Goal: Check status: Check status

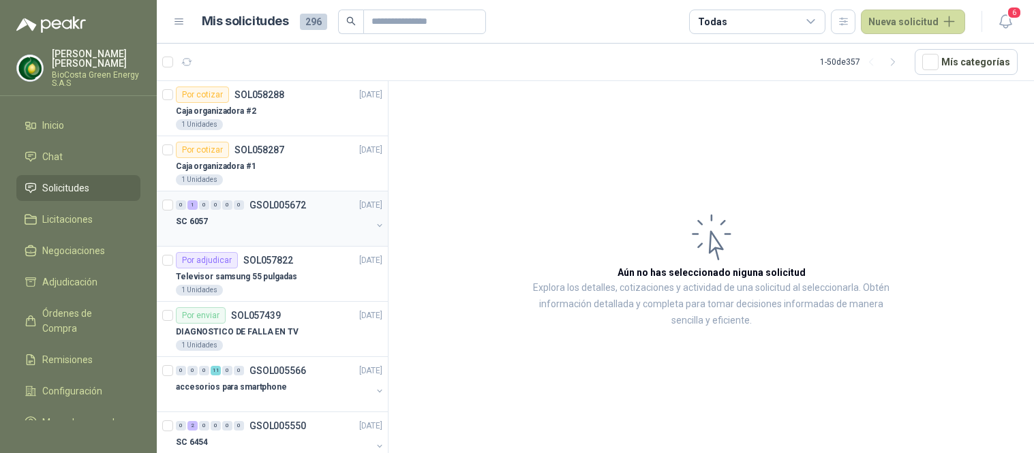
click at [312, 215] on div "SC 6057" at bounding box center [274, 221] width 196 height 16
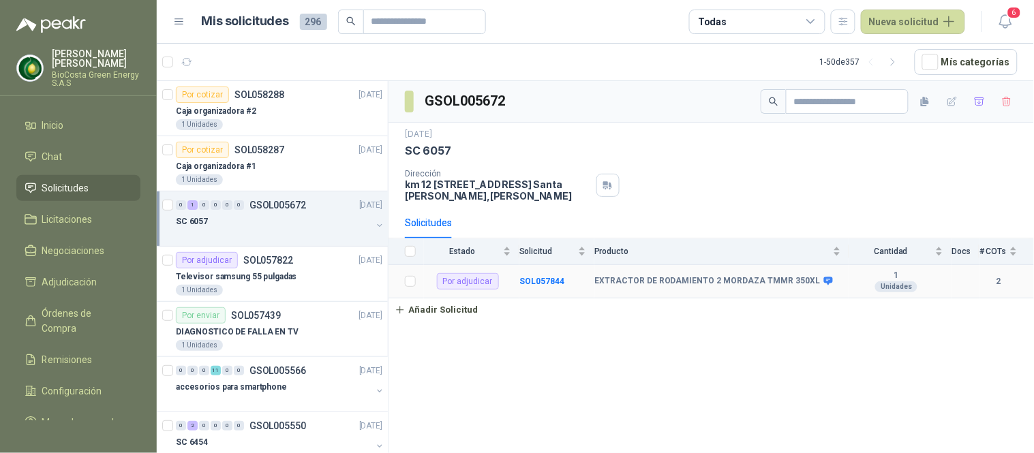
click at [782, 279] on b "EXTRACTOR DE RODAMIENTO 2 MORDAZA TMMR 350XL" at bounding box center [707, 281] width 226 height 11
click at [521, 281] on b "SOL057844" at bounding box center [541, 282] width 45 height 10
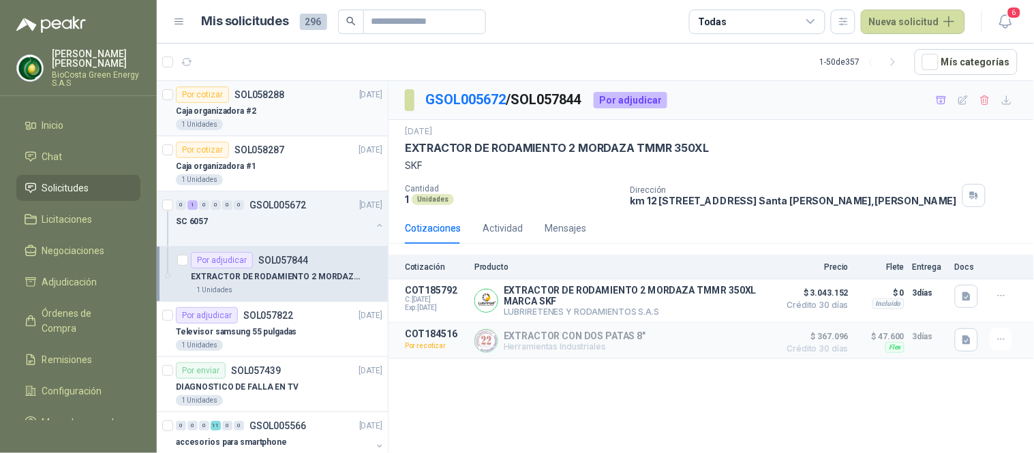
click at [215, 99] on div "Por cotizar" at bounding box center [202, 95] width 53 height 16
